Goal: Go to known website: Access a specific website the user already knows

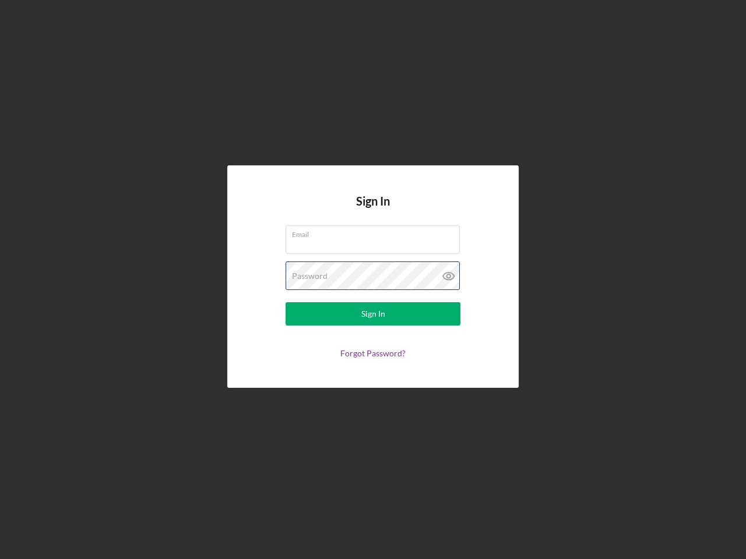
click at [373, 280] on div "Password" at bounding box center [373, 276] width 175 height 29
click at [449, 276] on icon at bounding box center [448, 276] width 29 height 29
